Goal: Information Seeking & Learning: Learn about a topic

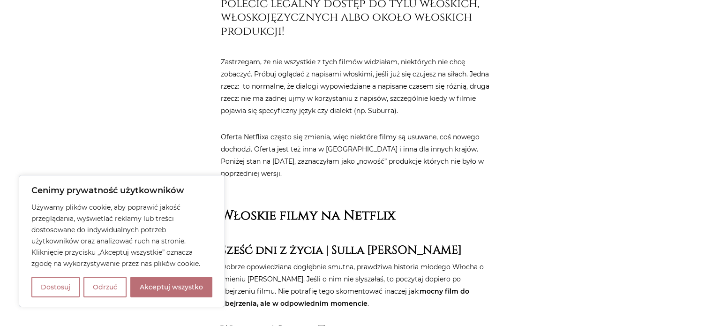
scroll to position [610, 0]
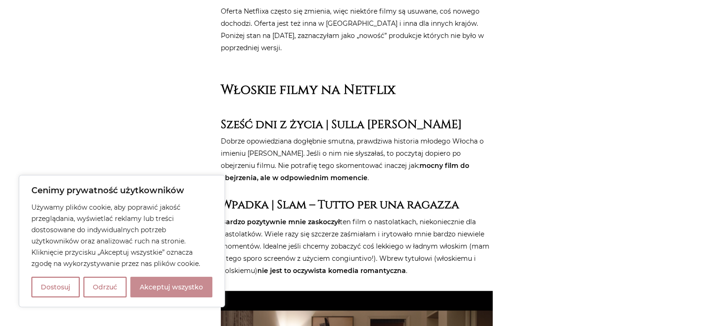
click at [165, 290] on button "Akceptuj wszystko" at bounding box center [171, 287] width 82 height 21
checkbox input "true"
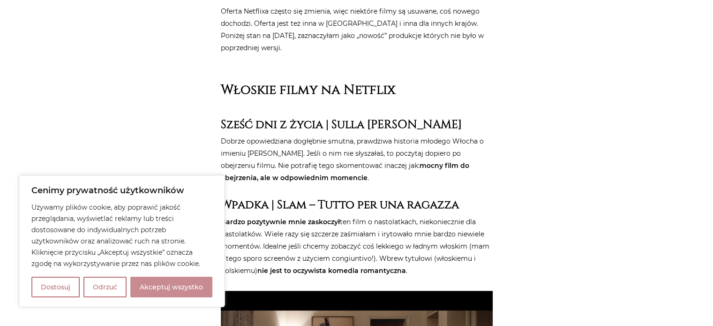
checkbox input "true"
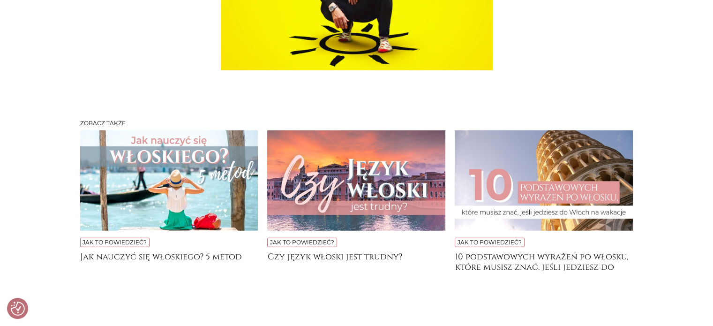
scroll to position [6095, 0]
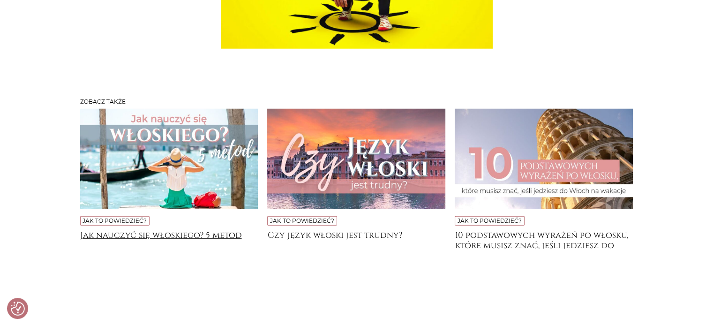
click at [153, 230] on h4 "Jak nauczyć się włoskiego? 5 metod" at bounding box center [169, 239] width 178 height 19
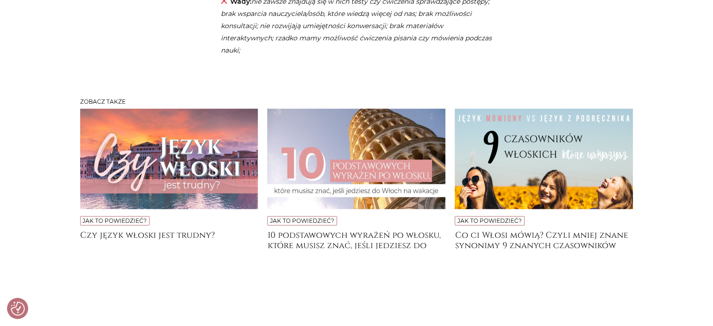
scroll to position [2435, 0]
